Goal: Task Accomplishment & Management: Use online tool/utility

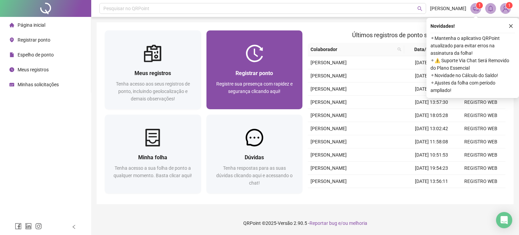
click at [242, 97] on div "Registre sua presença com rapidez e segurança clicando aqui!" at bounding box center [254, 91] width 80 height 22
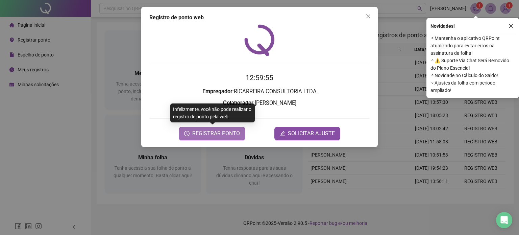
click at [220, 131] on span "REGISTRAR PONTO" at bounding box center [216, 133] width 48 height 8
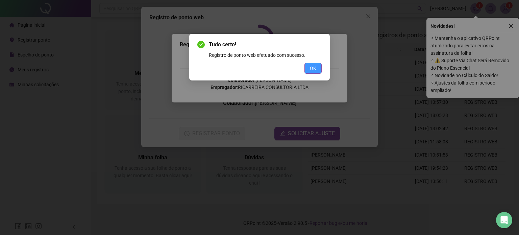
click at [314, 63] on button "OK" at bounding box center [312, 68] width 17 height 11
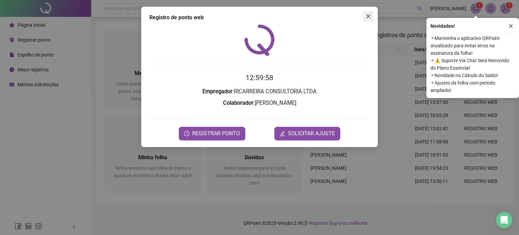
click at [367, 13] on button "Close" at bounding box center [368, 16] width 11 height 11
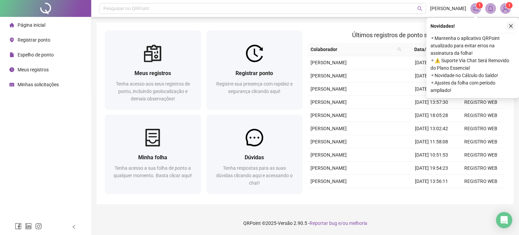
click at [509, 27] on icon "close" at bounding box center [510, 26] width 5 height 5
click at [507, 25] on button "button" at bounding box center [511, 26] width 8 height 8
